Goal: Task Accomplishment & Management: Manage account settings

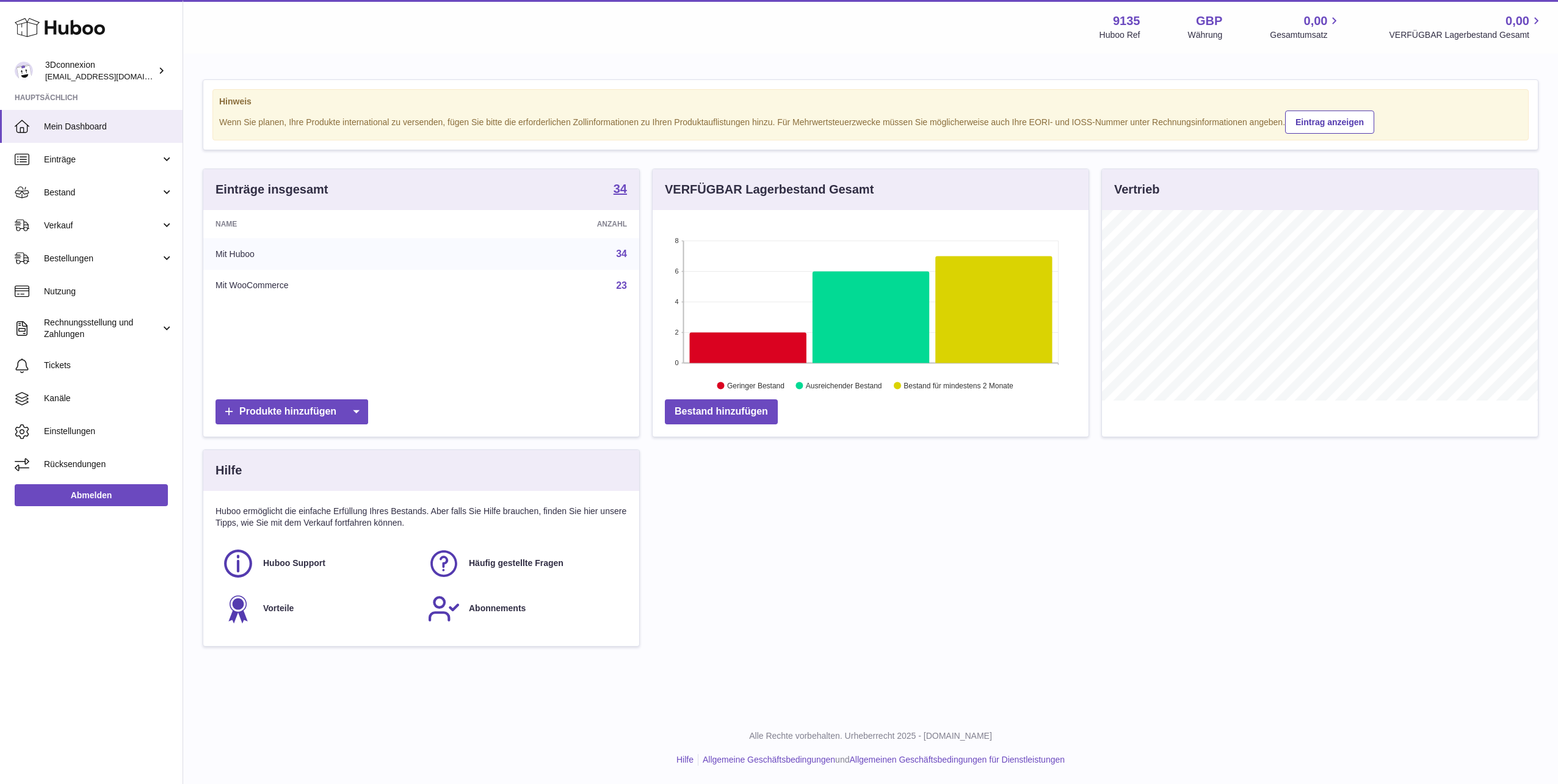
scroll to position [190, 436]
click at [85, 218] on link "Verkauf" at bounding box center [91, 225] width 183 height 33
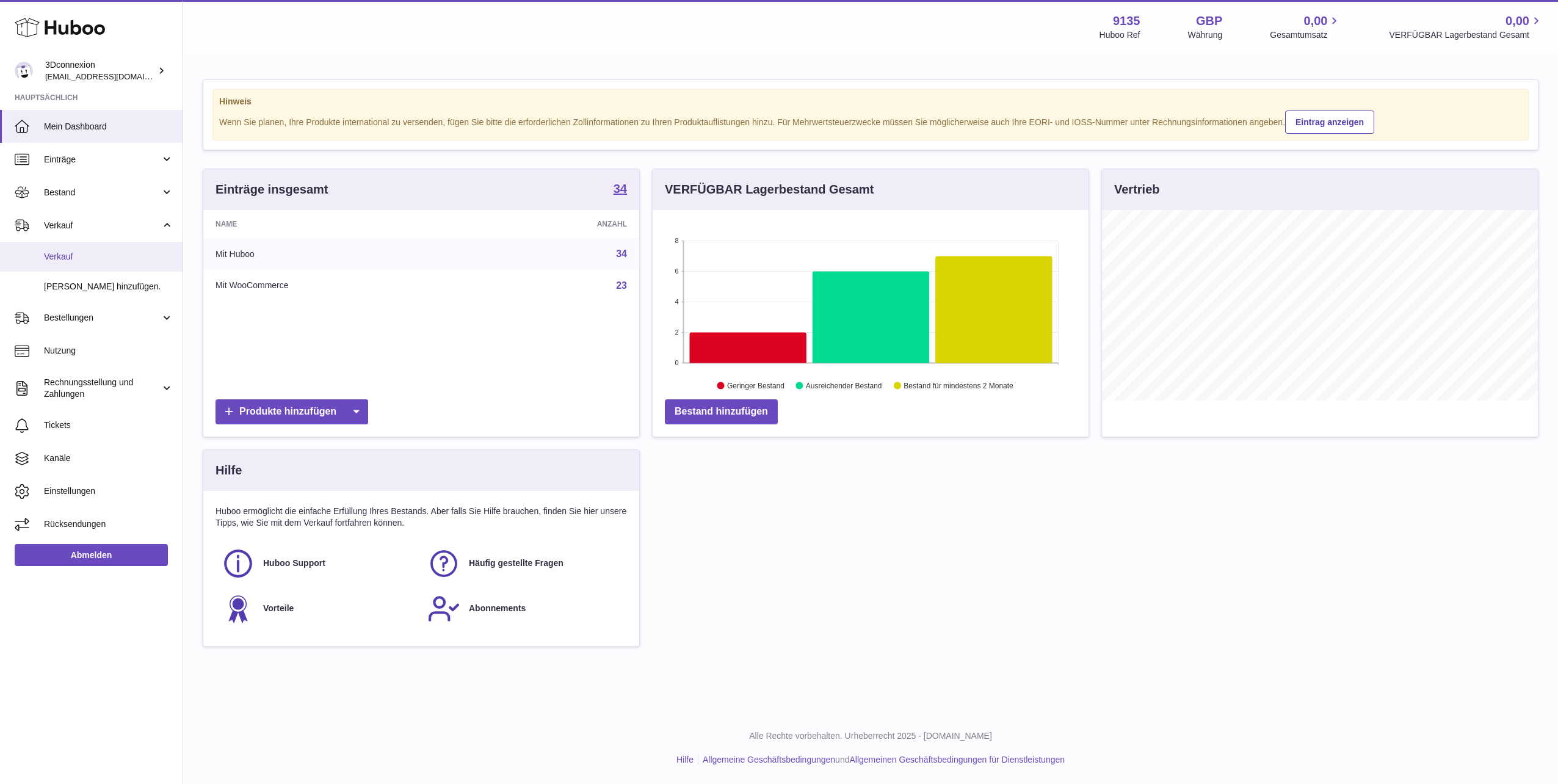
click at [126, 253] on span "Verkauf" at bounding box center [109, 256] width 129 height 11
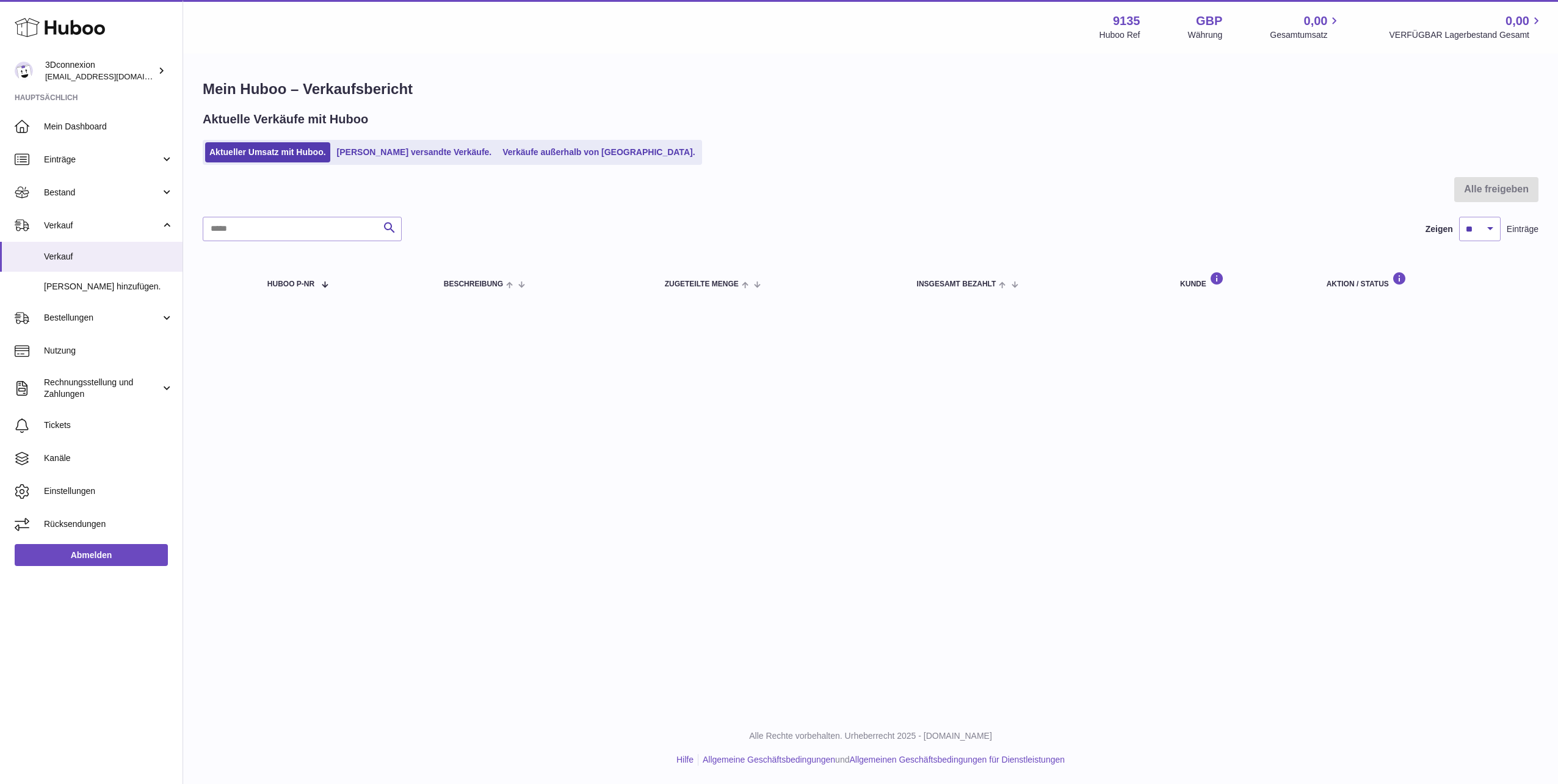
click at [956, 180] on div at bounding box center [871, 197] width 1336 height 40
click at [517, 153] on link "Verkäufe außerhalb von Huboo." at bounding box center [599, 152] width 201 height 20
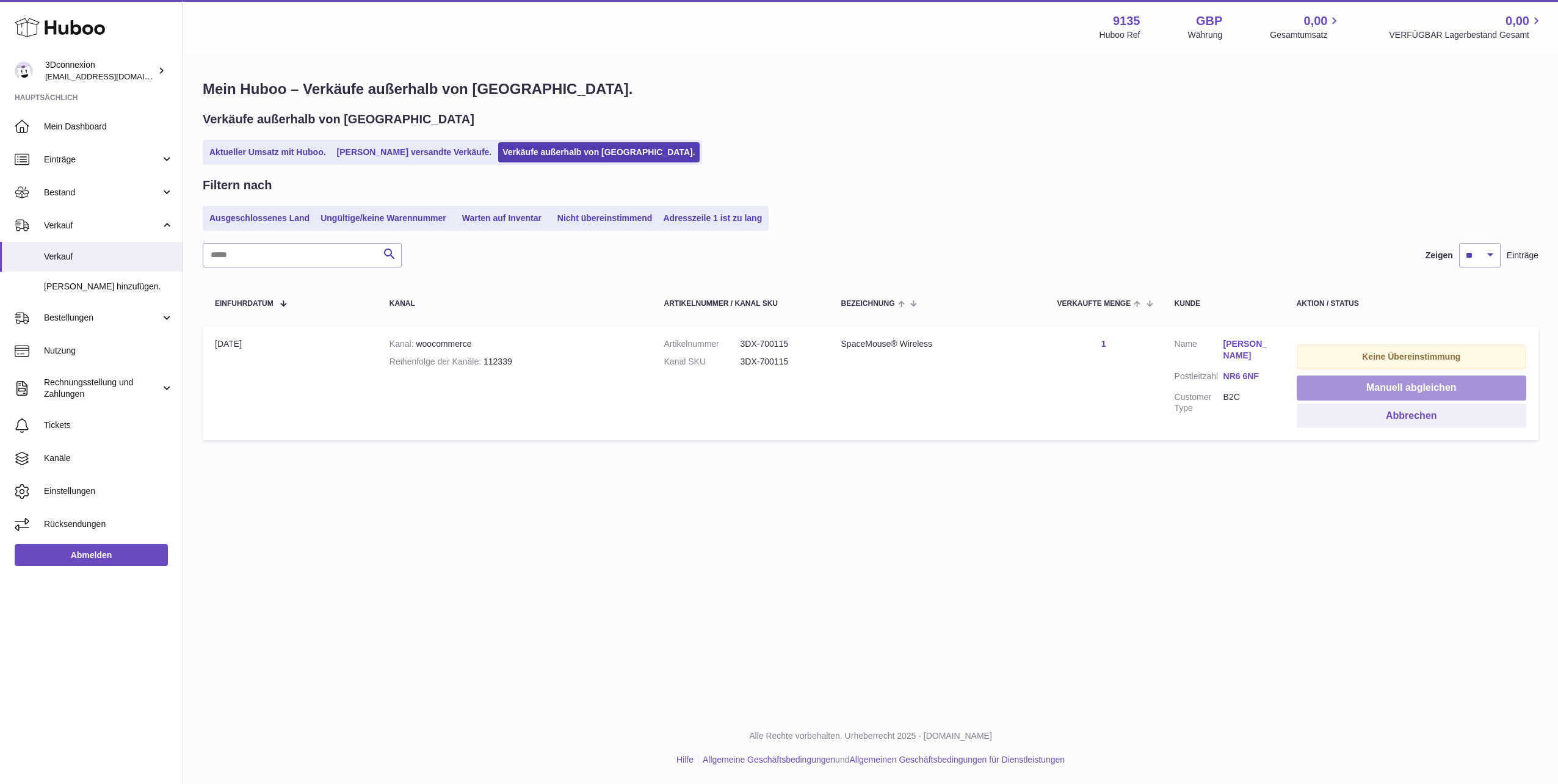
click at [1373, 382] on button "Manuell abgleichen" at bounding box center [1411, 388] width 229 height 25
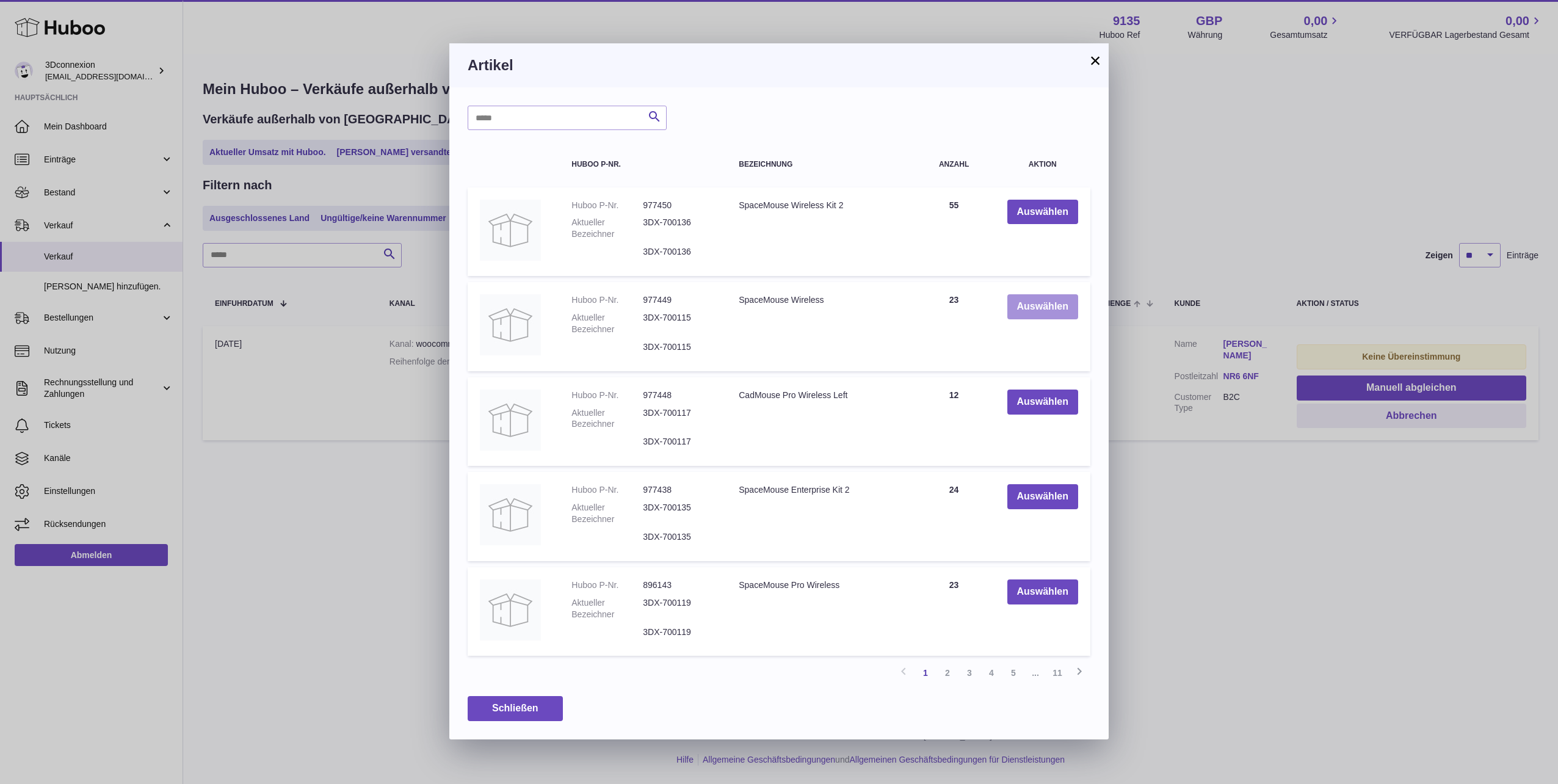
click at [1037, 315] on button "Auswählen" at bounding box center [1043, 307] width 71 height 25
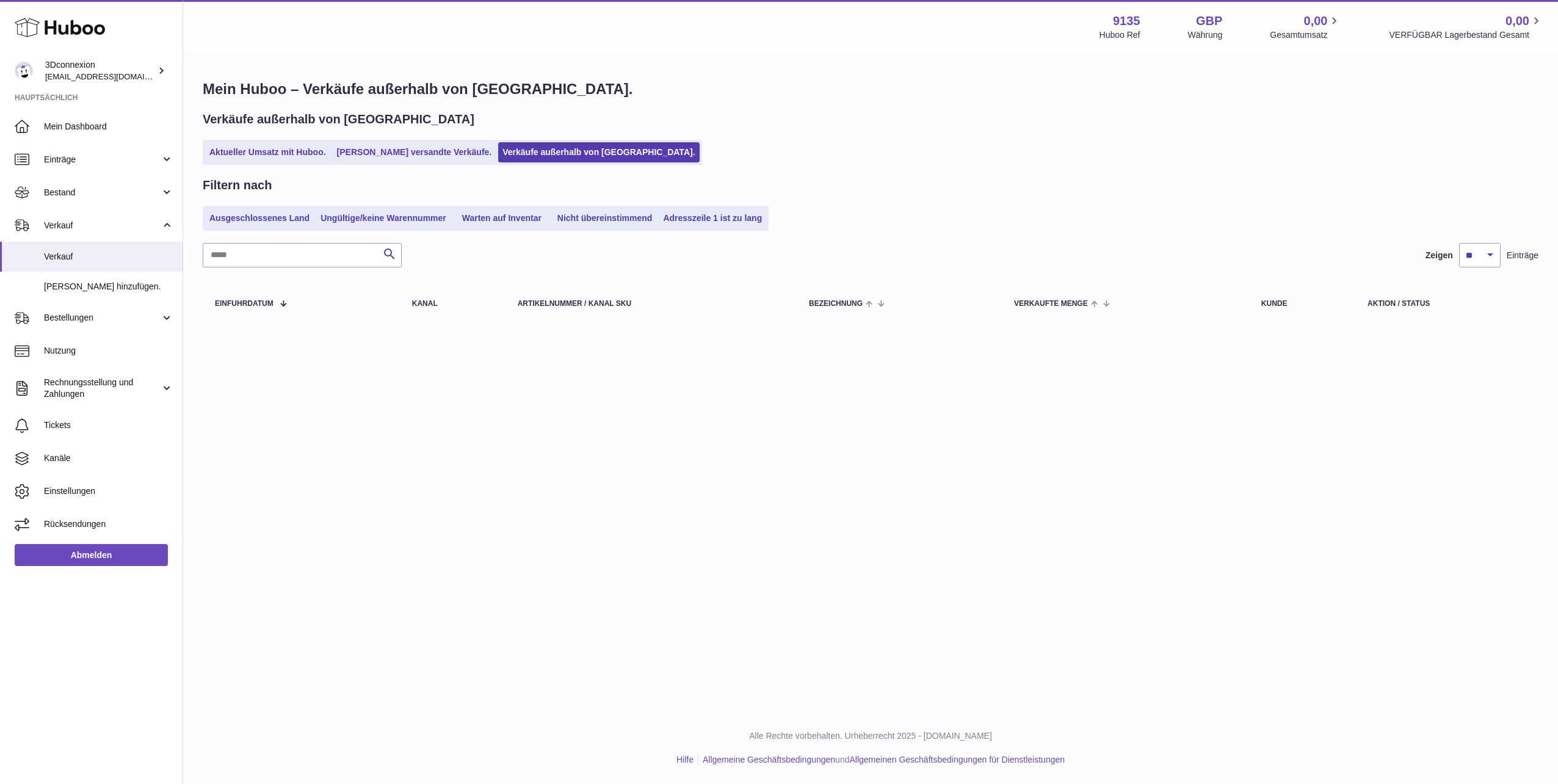
click at [285, 141] on div "Verkäufe außerhalb von Huboo Aktueller Umsatz mit Huboo. Von Huboo versandte Ve…" at bounding box center [871, 138] width 1336 height 54
drag, startPoint x: 285, startPoint y: 141, endPoint x: 256, endPoint y: 152, distance: 31.0
click at [256, 152] on link "Aktueller Umsatz mit Huboo." at bounding box center [268, 152] width 125 height 20
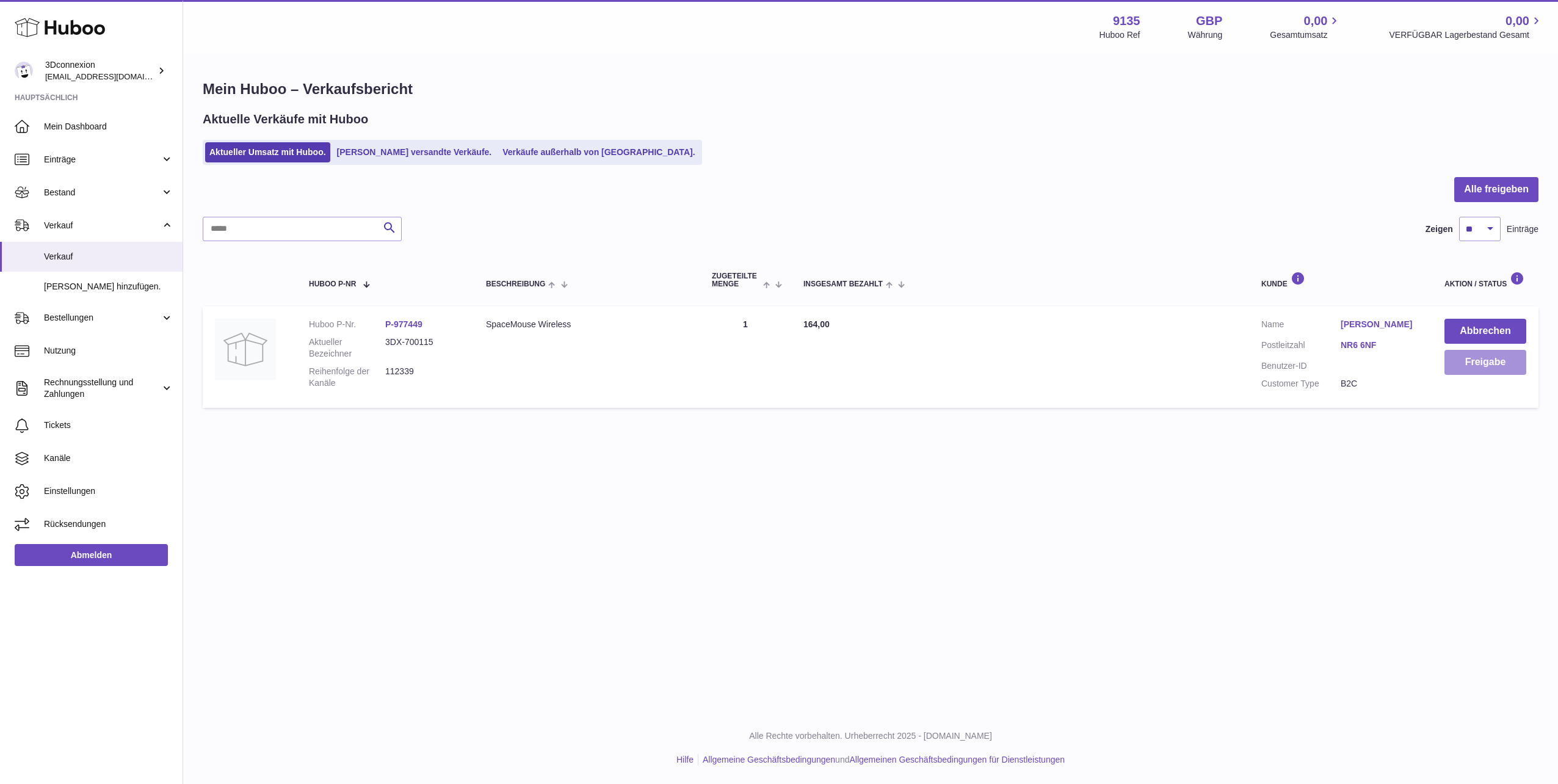
click at [1499, 354] on button "Freigabe" at bounding box center [1486, 362] width 82 height 25
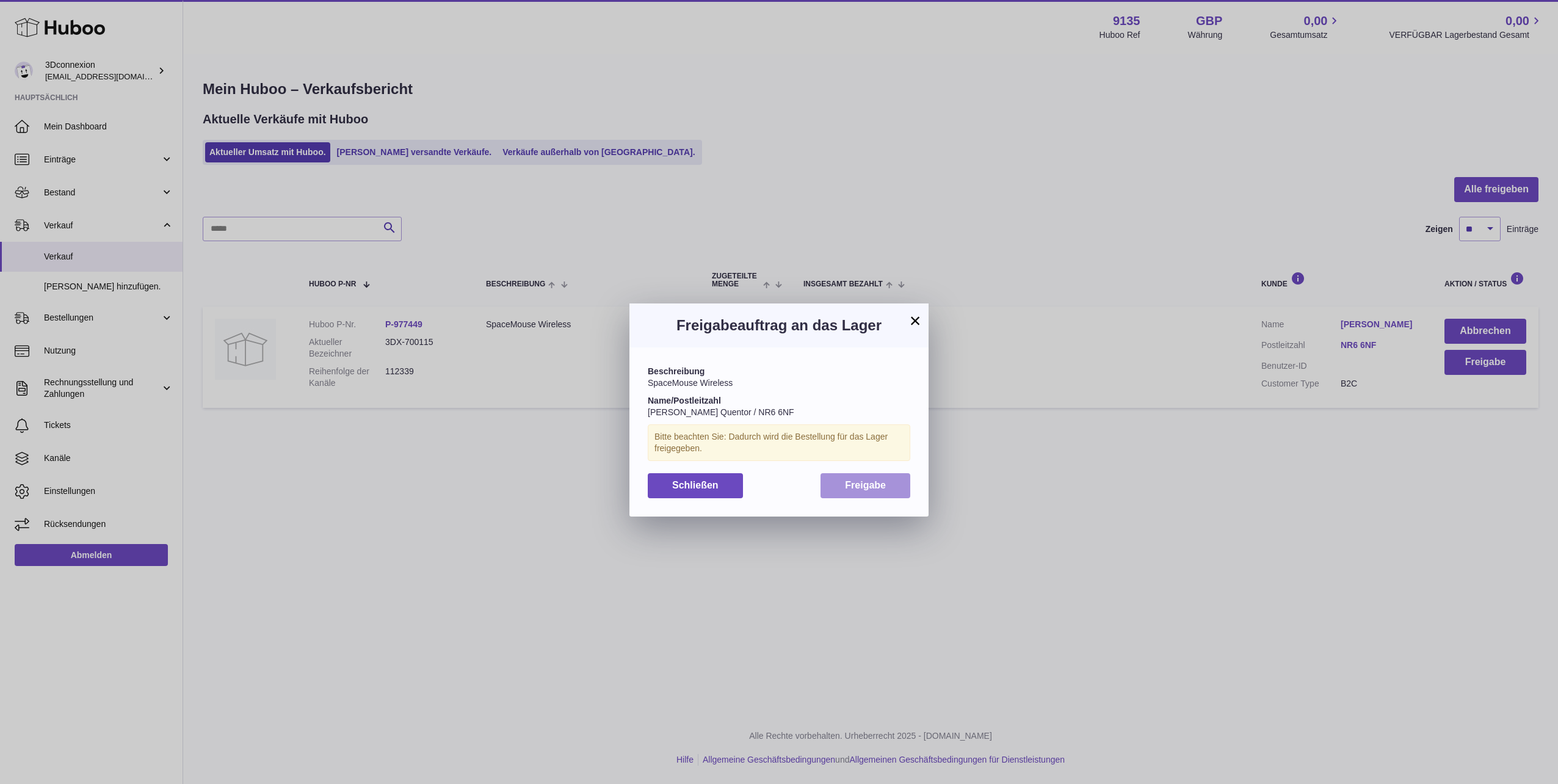
click at [902, 477] on button "Freigabe" at bounding box center [865, 486] width 90 height 25
